Goal: Task Accomplishment & Management: Complete application form

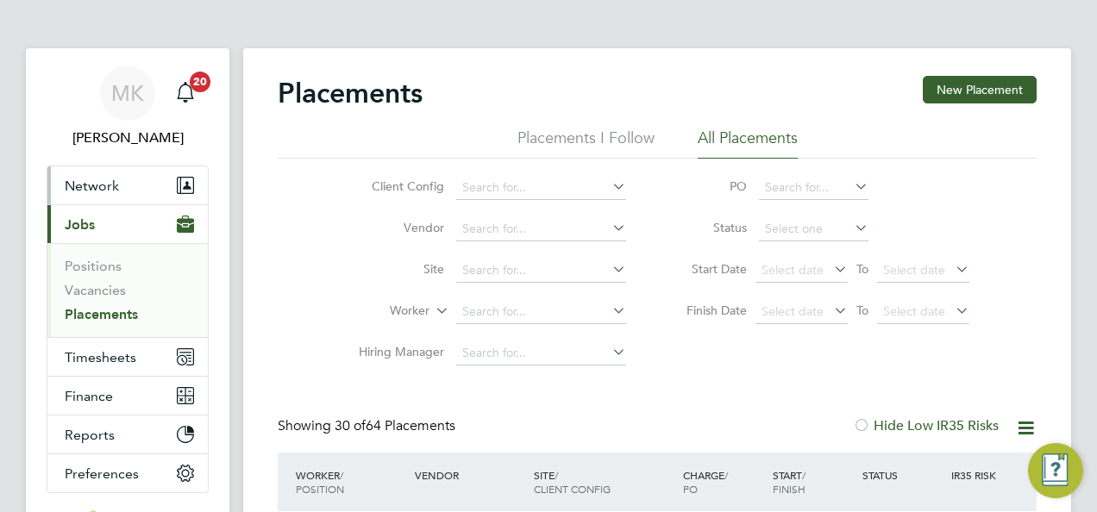
click at [93, 183] on span "Network" at bounding box center [92, 186] width 54 height 16
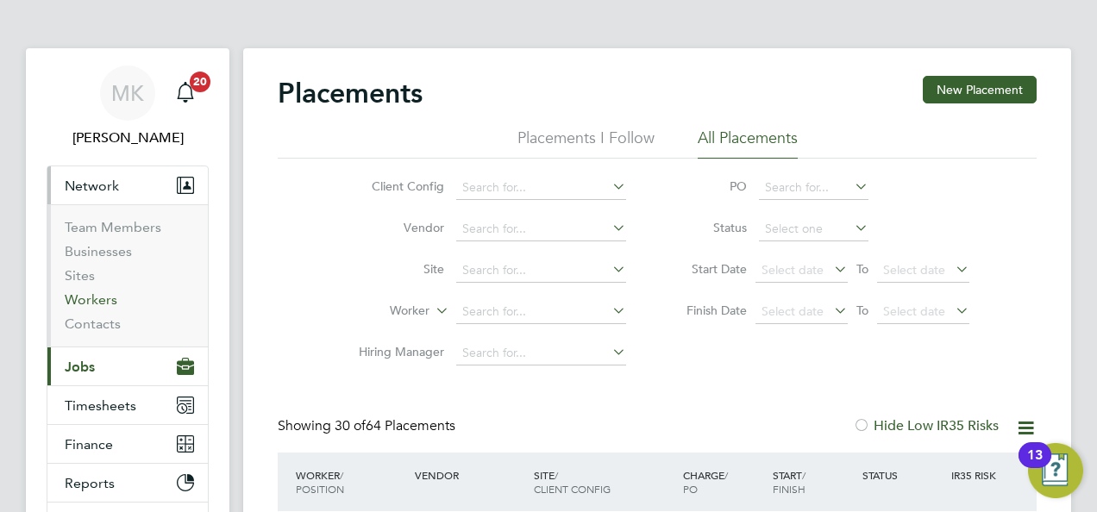
click at [103, 298] on link "Workers" at bounding box center [91, 299] width 53 height 16
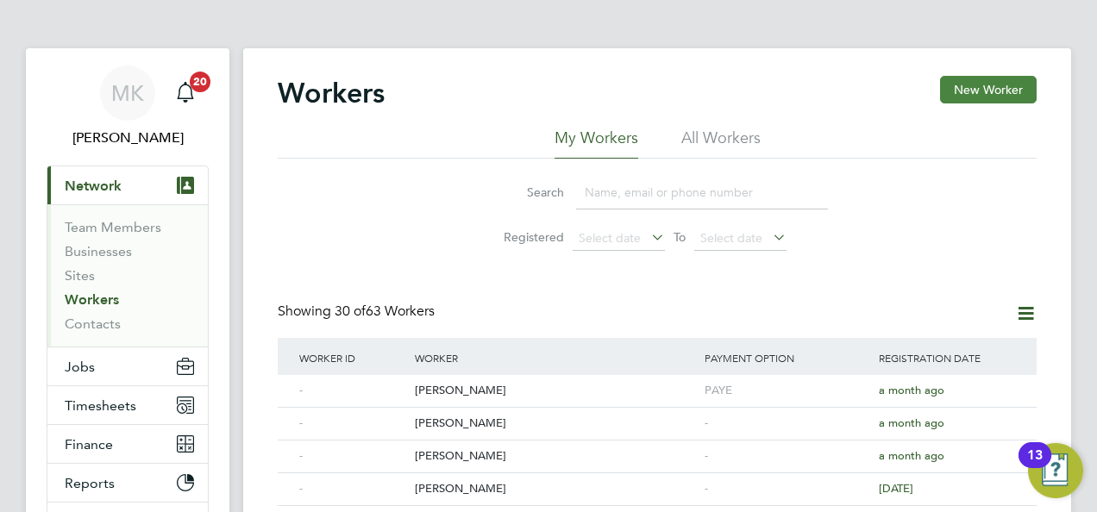
click at [991, 93] on button "New Worker" at bounding box center [988, 90] width 97 height 28
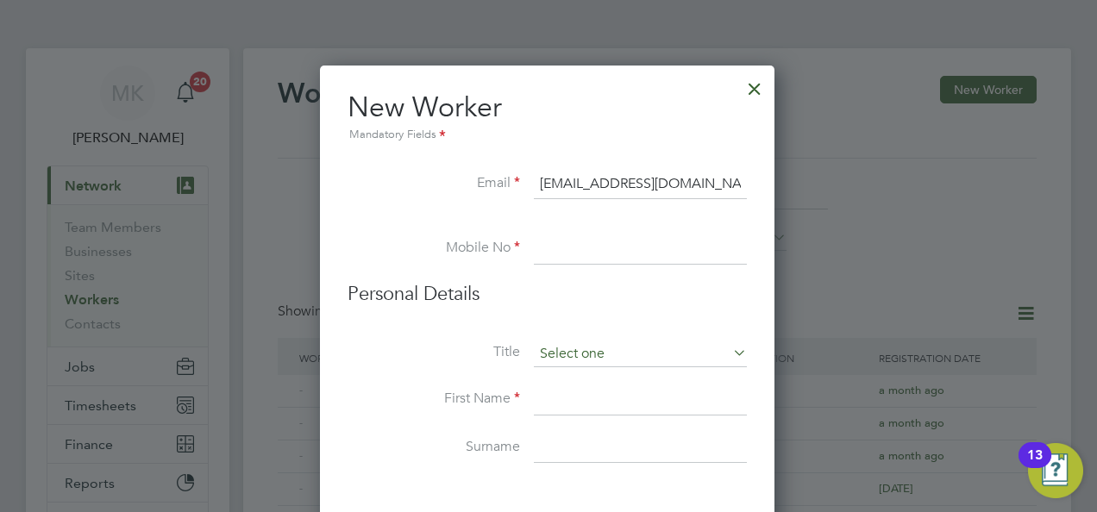
type input "msayvonneward@outlook.com"
click at [597, 352] on input at bounding box center [640, 354] width 213 height 26
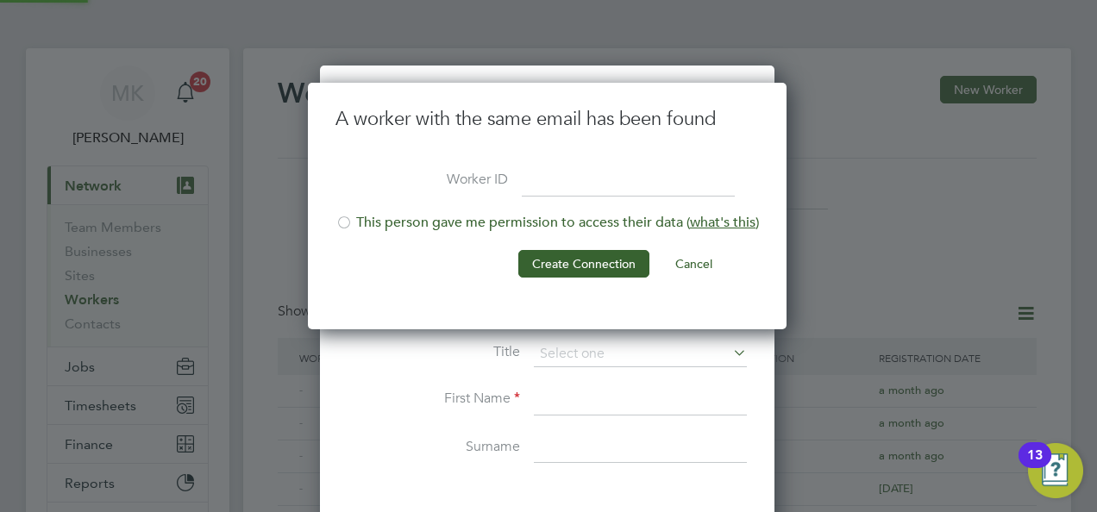
click at [624, 247] on li "This person gave me permission to access their data ( what's this )" at bounding box center [546, 231] width 423 height 35
click at [691, 256] on button "Cancel" at bounding box center [693, 264] width 65 height 28
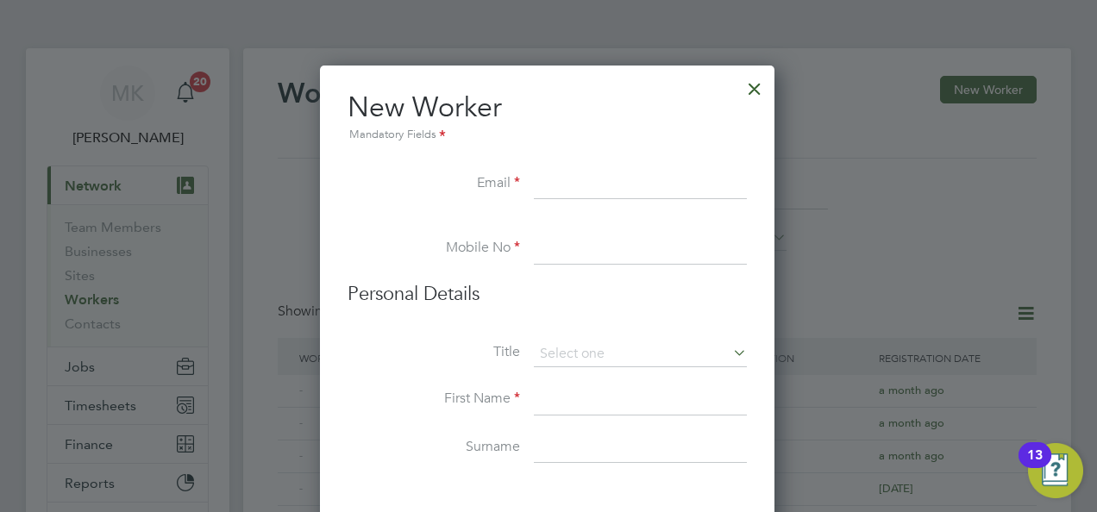
click at [755, 86] on div at bounding box center [754, 84] width 31 height 31
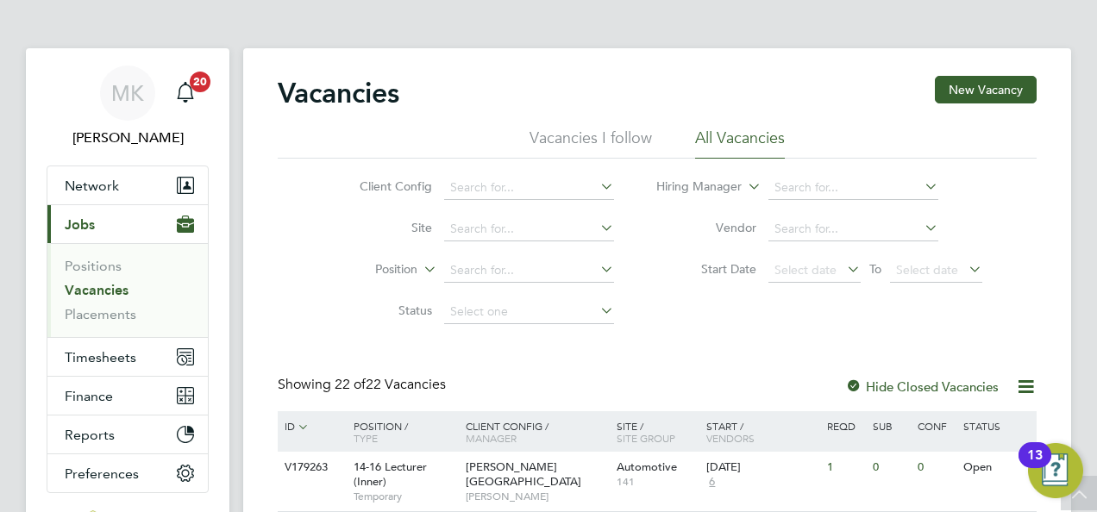
scroll to position [345, 0]
